Goal: Task Accomplishment & Management: Manage account settings

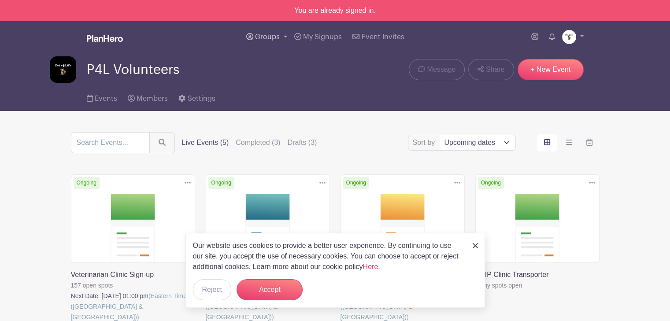
click at [279, 35] on span "Groups" at bounding box center [267, 36] width 25 height 7
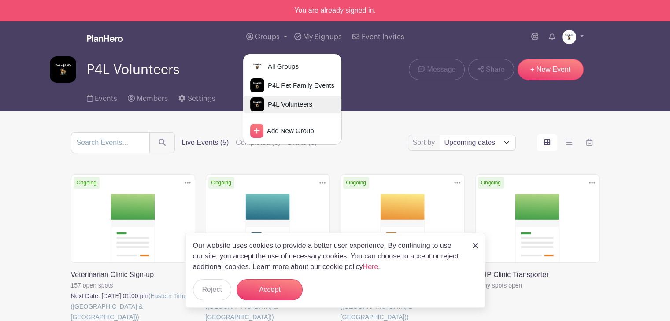
click at [282, 106] on span "P4L Volunteers" at bounding box center [288, 105] width 48 height 10
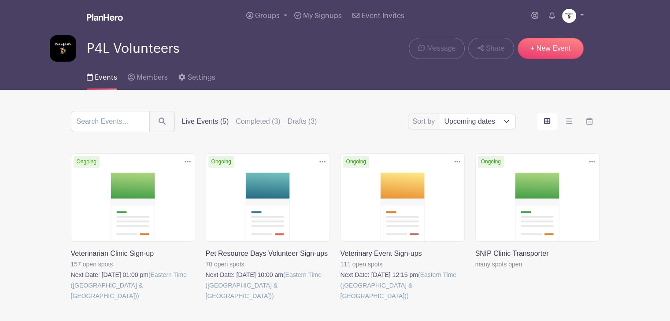
click at [206, 301] on link at bounding box center [206, 301] width 0 height 0
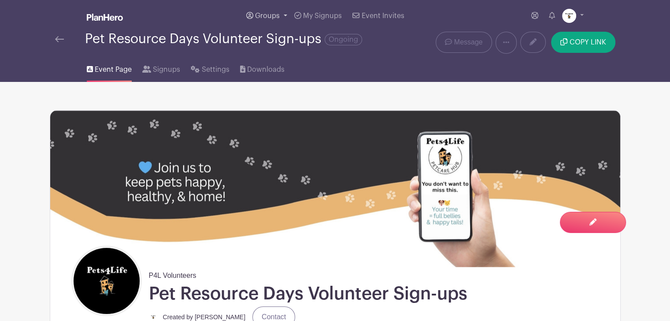
click at [267, 16] on span "Groups" at bounding box center [267, 15] width 25 height 7
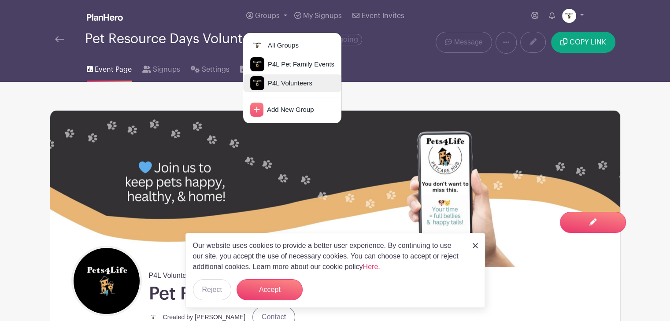
click at [287, 83] on span "P4L Volunteers" at bounding box center [288, 83] width 48 height 10
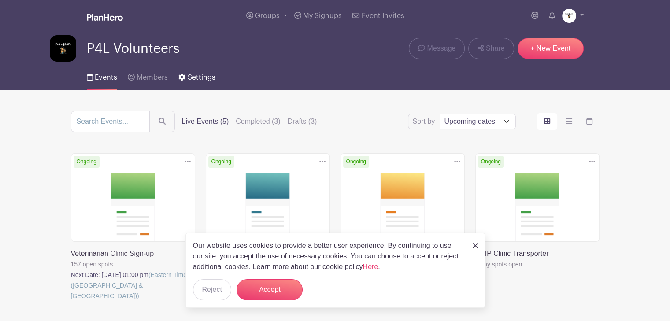
click at [193, 75] on span "Settings" at bounding box center [202, 77] width 28 height 7
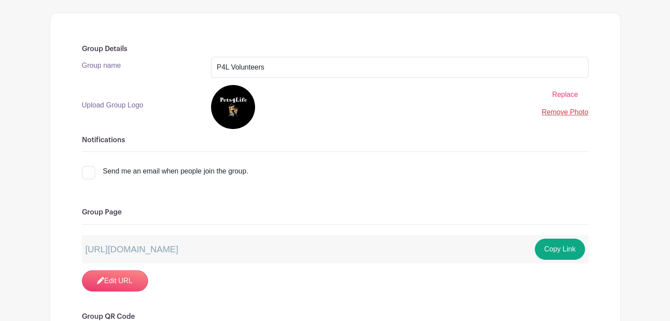
scroll to position [132, 0]
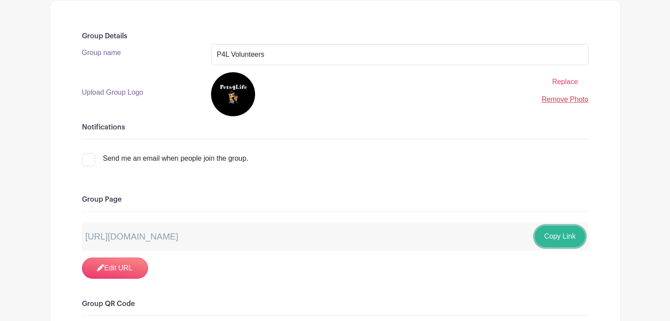
click at [561, 234] on button "Copy Link" at bounding box center [560, 236] width 50 height 21
